Goal: Communication & Community: Answer question/provide support

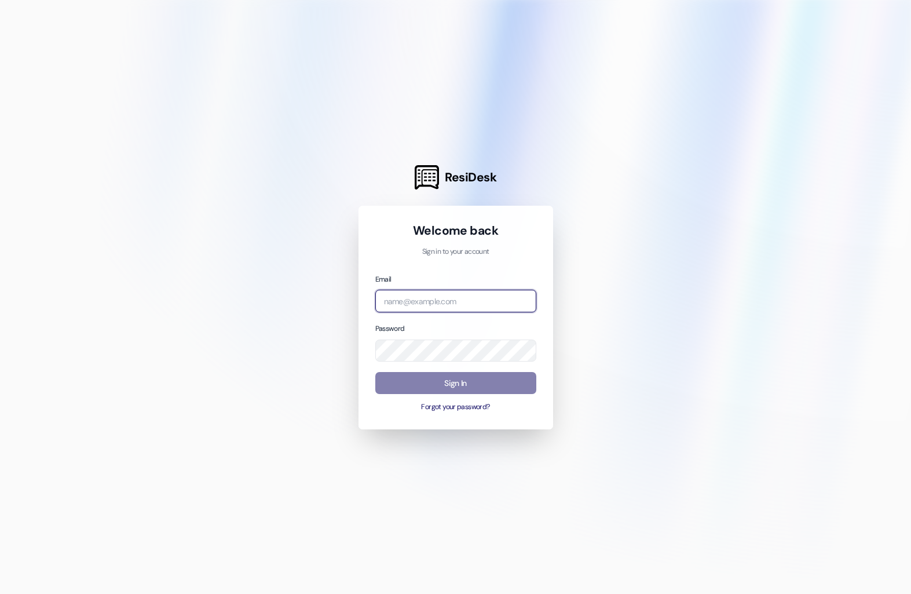
click at [483, 304] on input "email" at bounding box center [455, 301] width 161 height 23
type input "[EMAIL_ADDRESS][DOMAIN_NAME]"
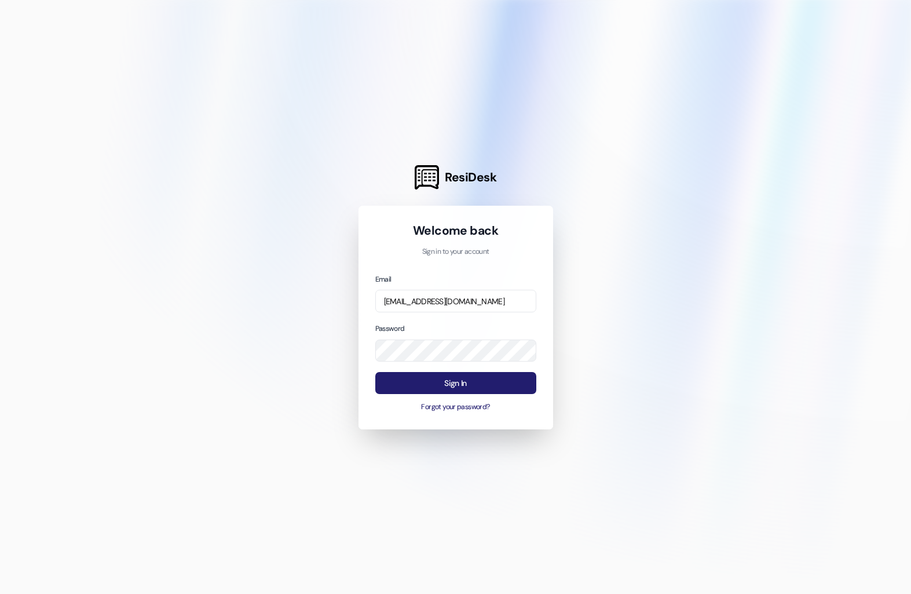
click at [462, 380] on button "Sign In" at bounding box center [455, 383] width 161 height 23
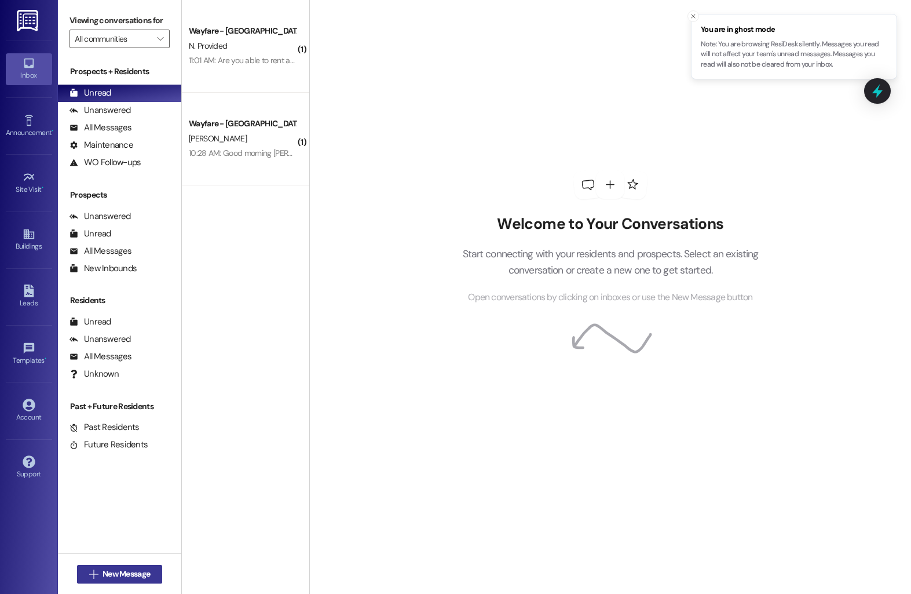
click at [105, 567] on span "New Message" at bounding box center [125, 573] width 47 height 12
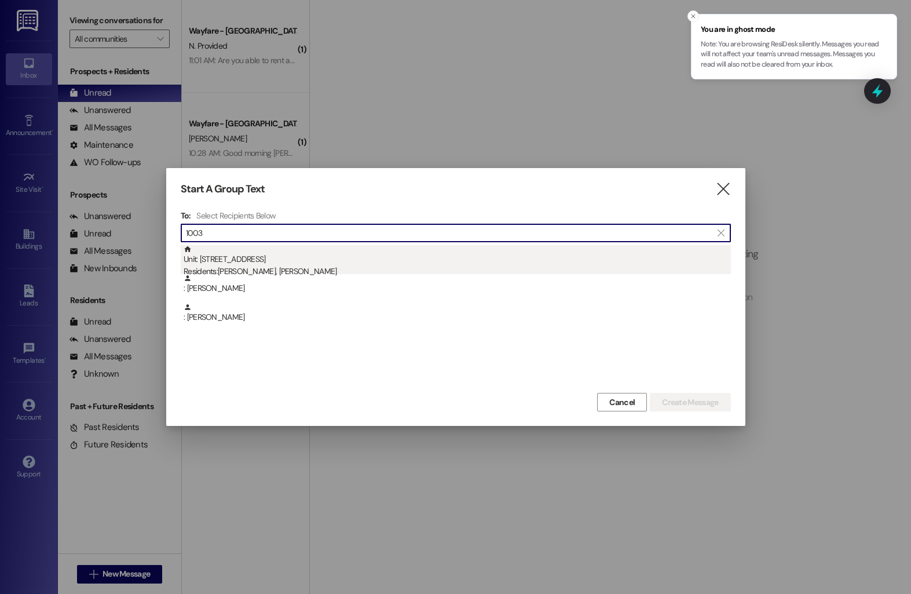
type input "1003"
click at [331, 267] on div "Residents: [PERSON_NAME], [PERSON_NAME]" at bounding box center [457, 271] width 547 height 12
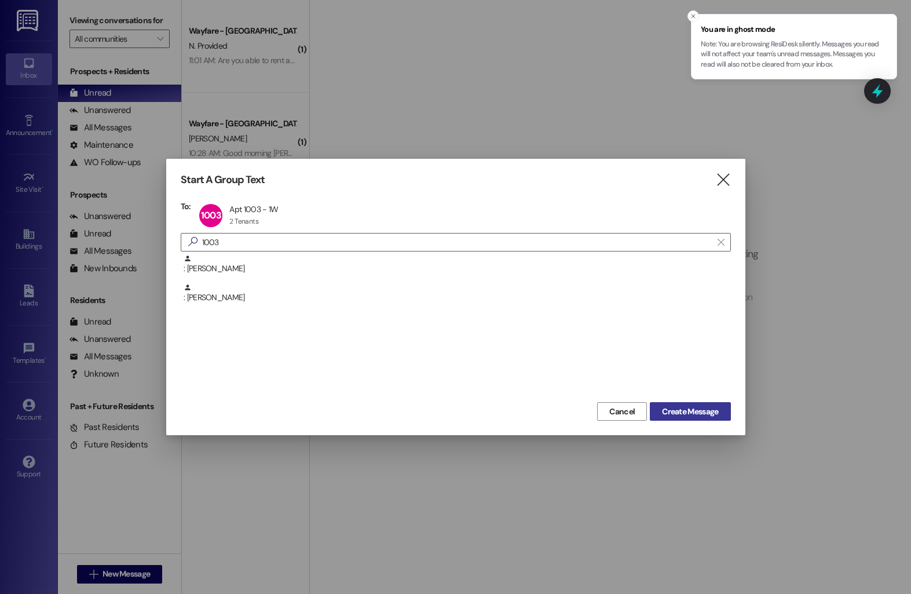
click at [650, 408] on button "Create Message" at bounding box center [690, 411] width 80 height 19
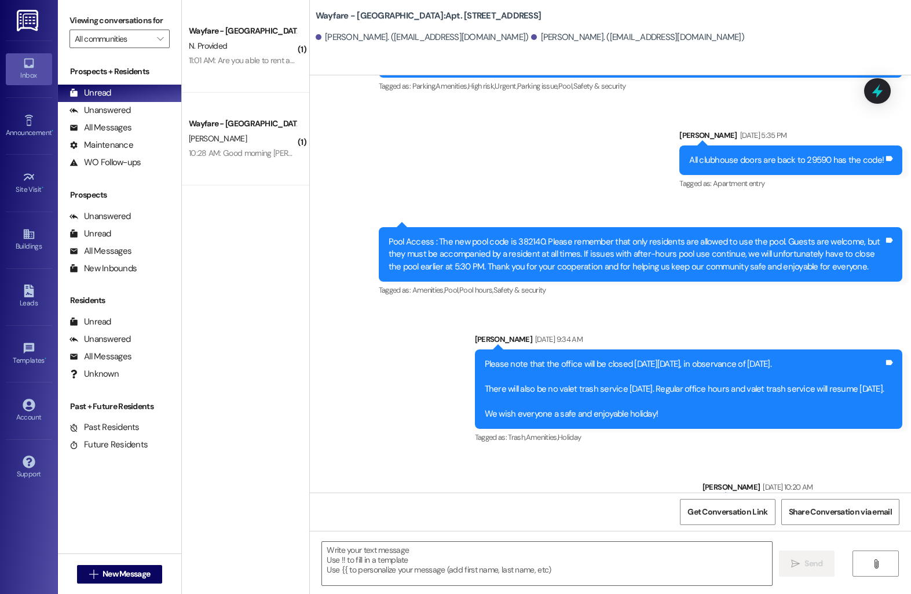
scroll to position [8490, 0]
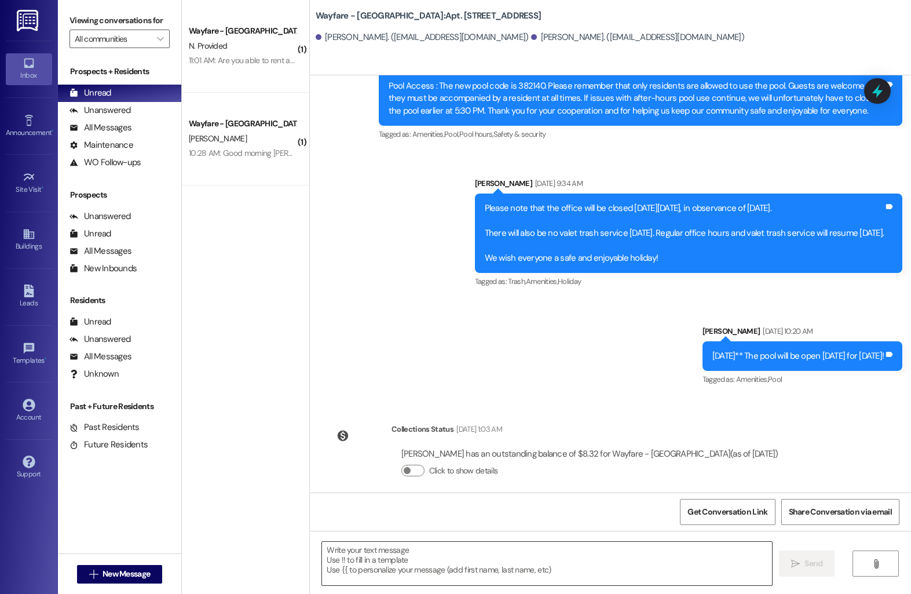
click at [415, 559] on textarea at bounding box center [547, 562] width 450 height 43
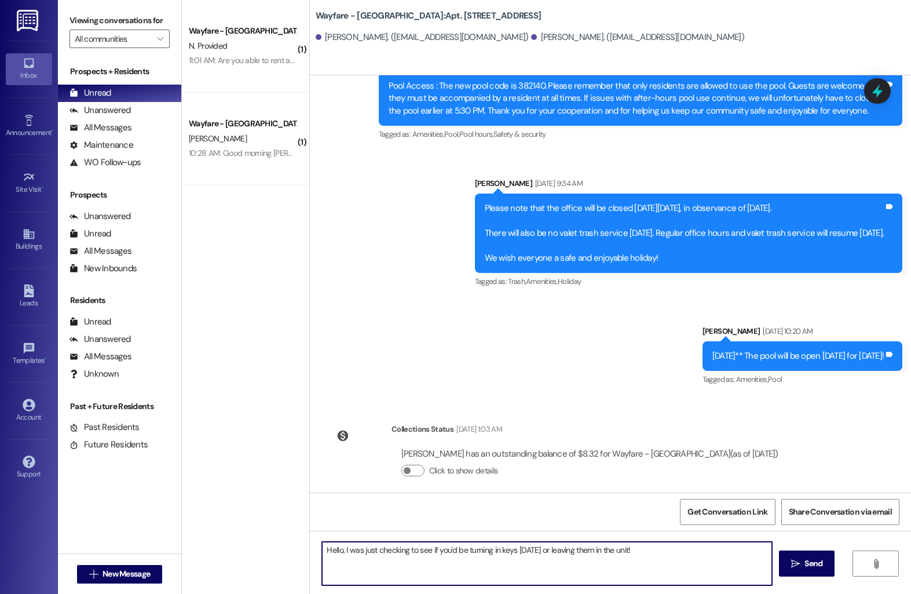
click at [443, 551] on textarea "Hello, I was just checking to see if you'd be turning in keys [DATE] or leaving…" at bounding box center [547, 562] width 450 height 43
click at [650, 552] on textarea "Hello, I was just checking to see if you will be turning in keys [DATE] or leav…" at bounding box center [547, 562] width 450 height 43
type textarea "Hello, I was just checking to see if you will be turning in keys [DATE] or leav…"
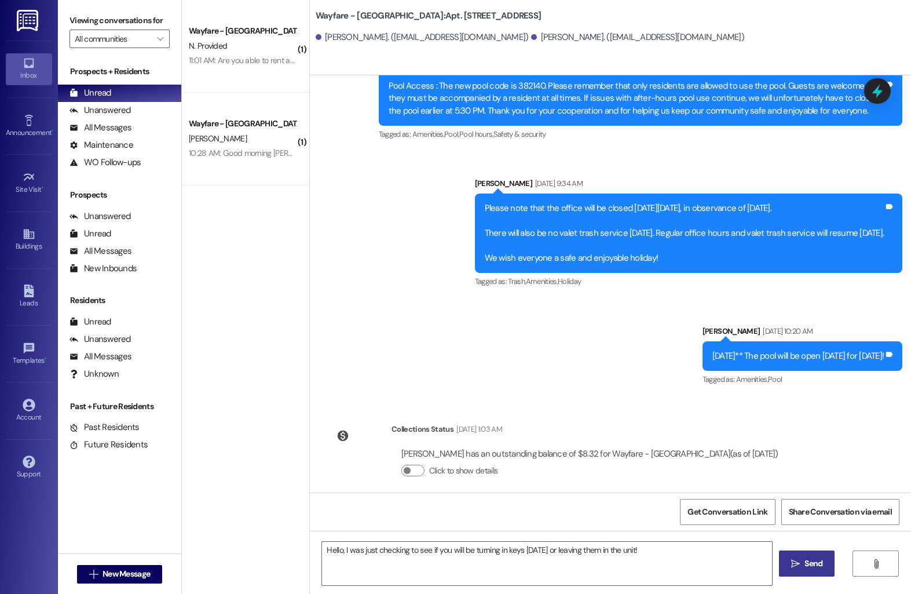
click at [815, 562] on span "Send" at bounding box center [813, 563] width 18 height 12
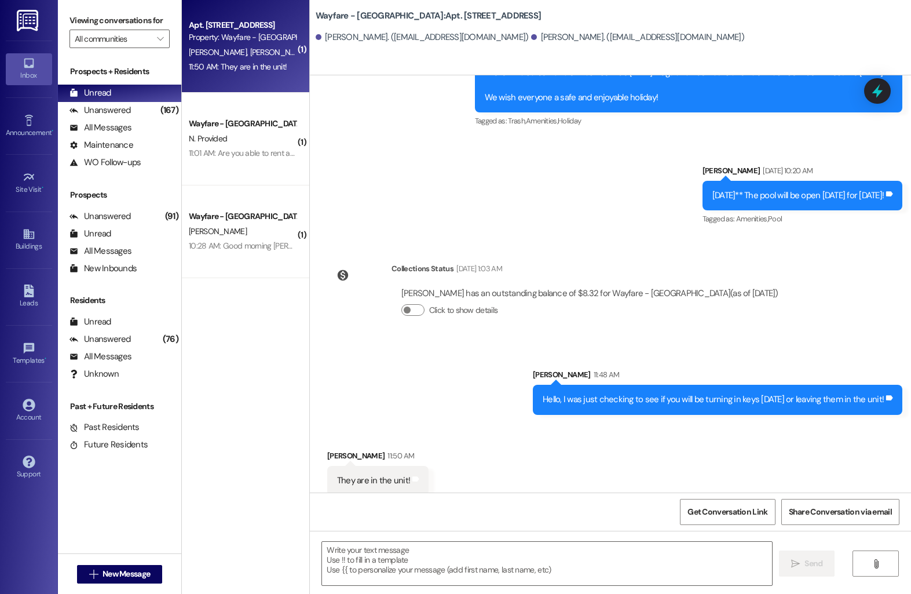
scroll to position [8651, 0]
click at [350, 562] on textarea at bounding box center [547, 562] width 450 height 43
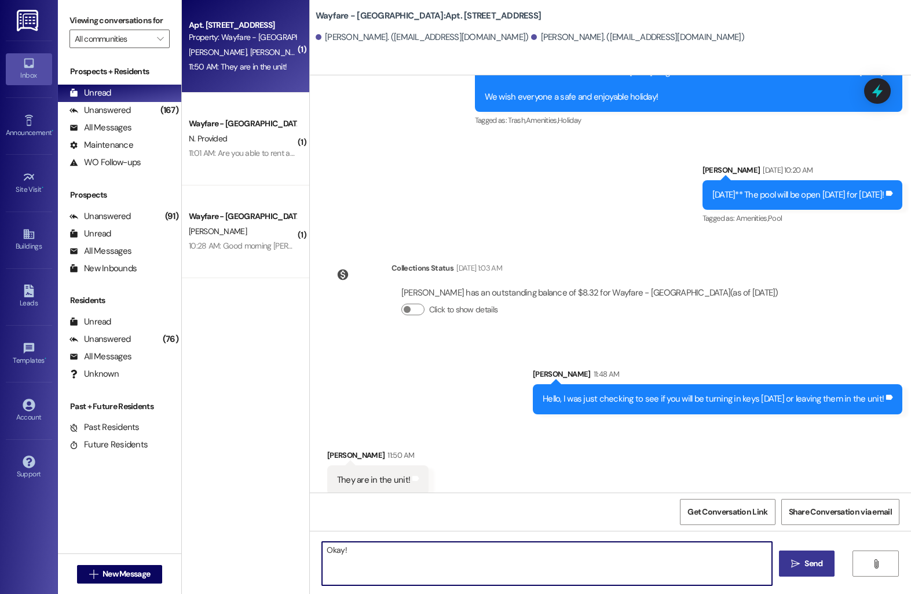
type textarea "Okay!"
